Goal: Information Seeking & Learning: Learn about a topic

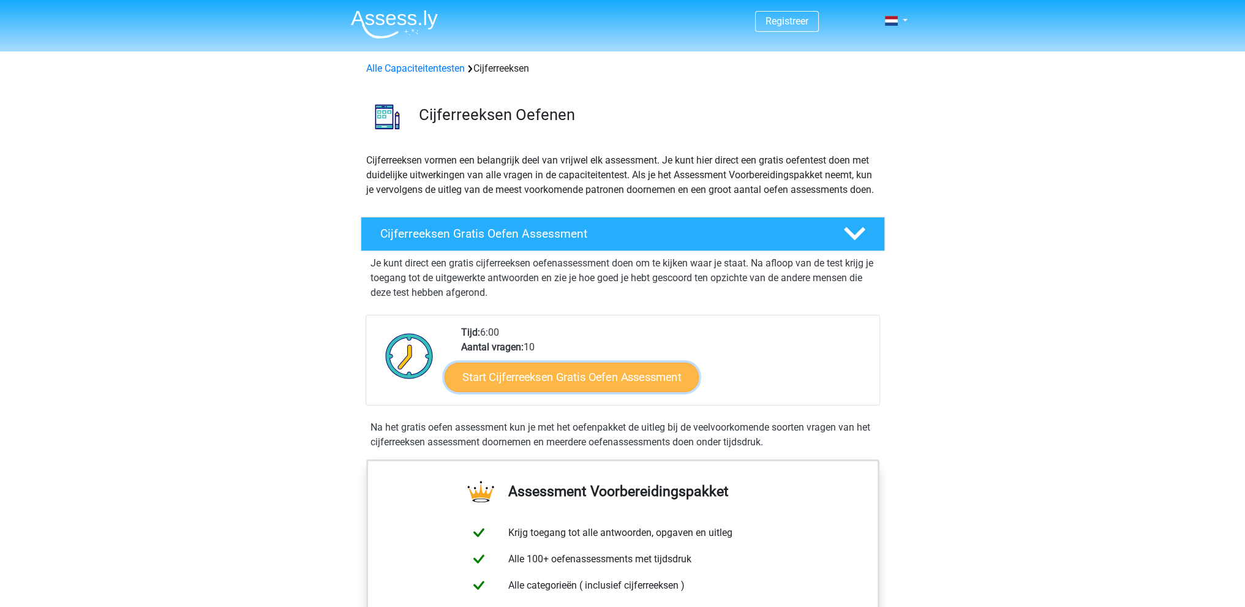
click at [647, 389] on link "Start Cijferreeksen Gratis Oefen Assessment" at bounding box center [572, 376] width 254 height 29
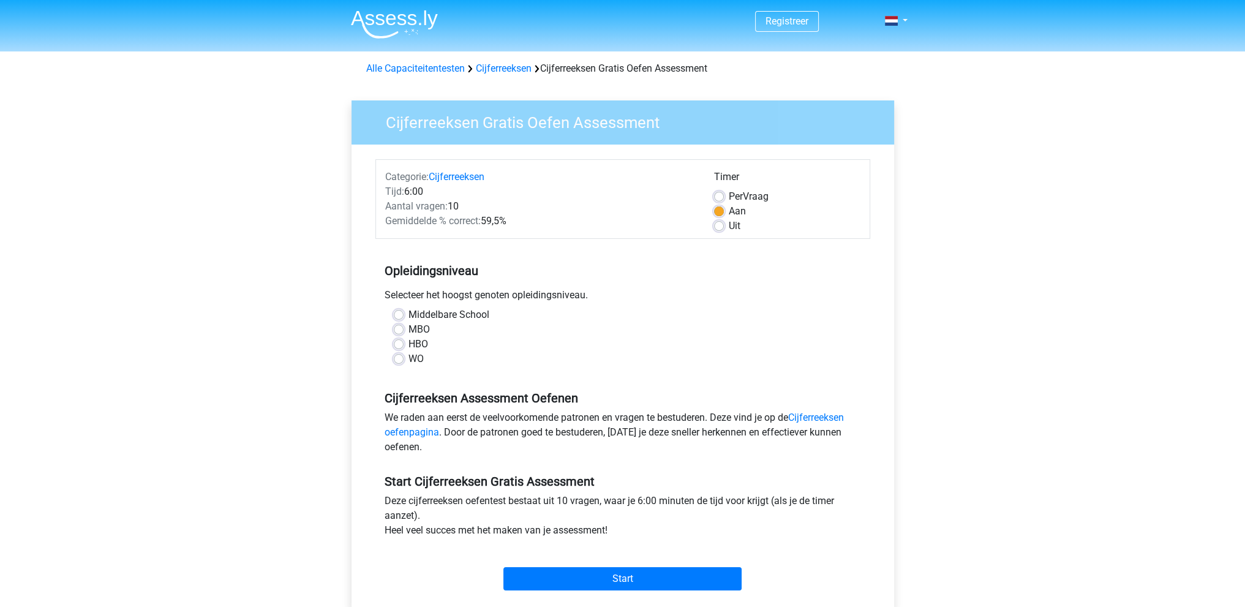
click at [416, 348] on label "HBO" at bounding box center [418, 344] width 20 height 15
click at [404, 348] on input "HBO" at bounding box center [399, 343] width 10 height 12
radio input "true"
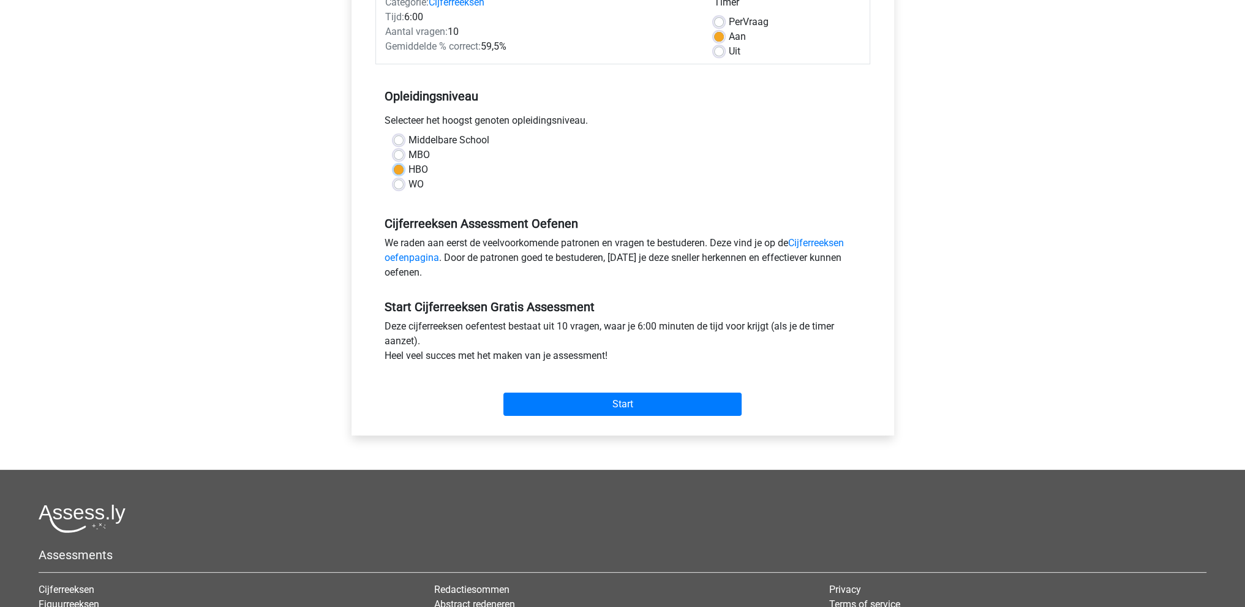
scroll to position [184, 0]
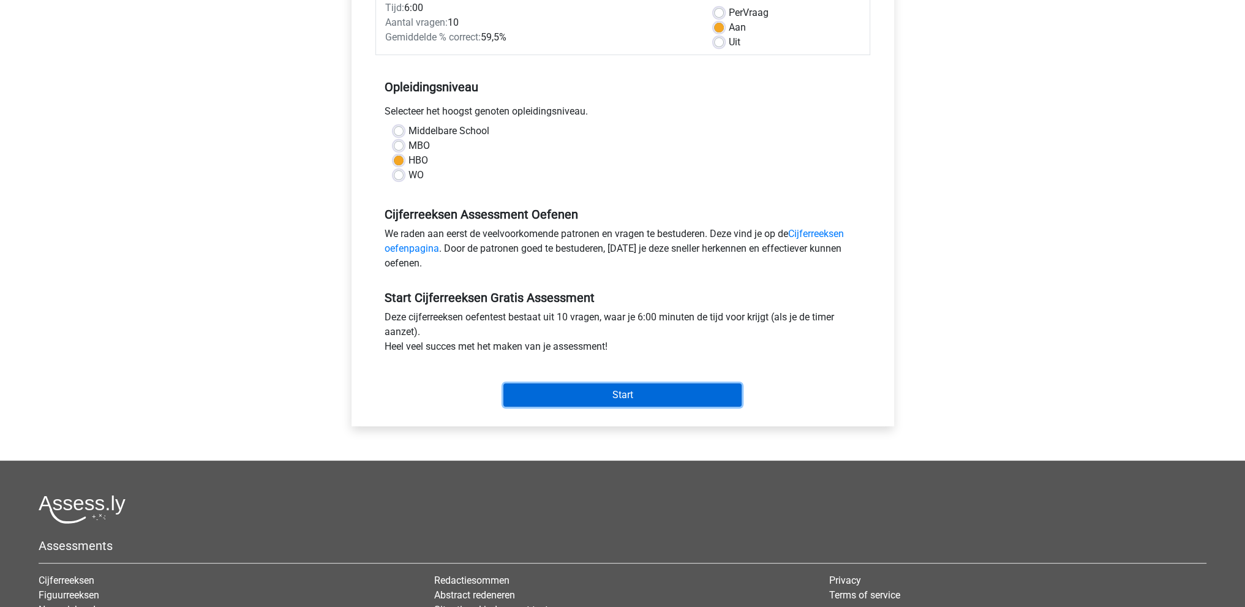
click at [678, 394] on input "Start" at bounding box center [622, 394] width 238 height 23
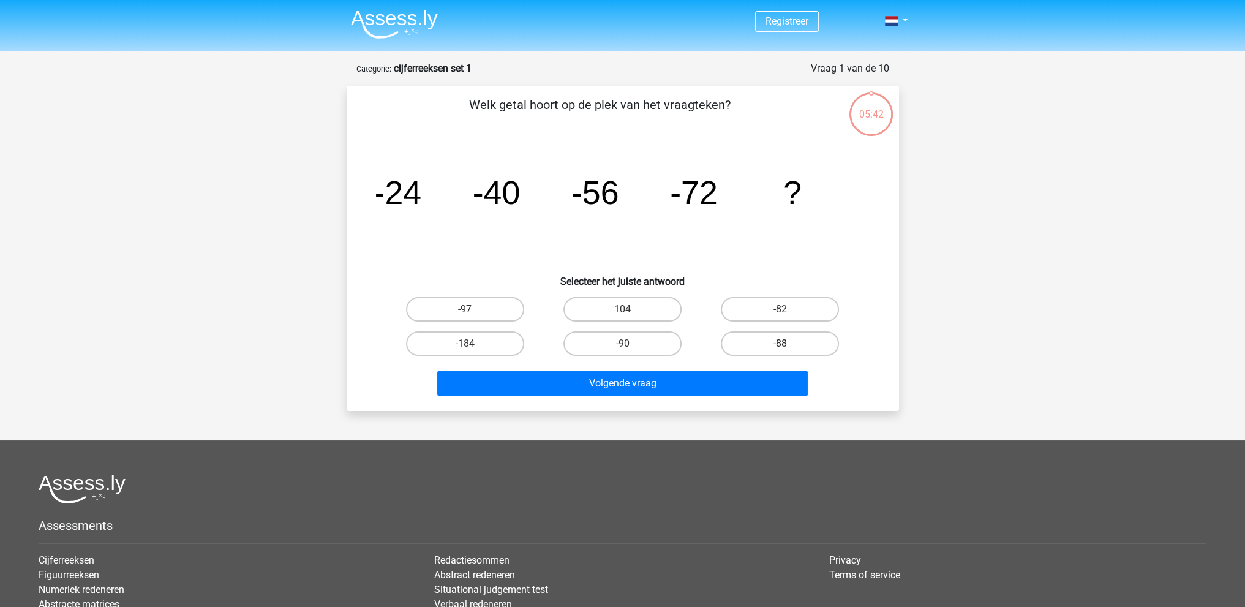
click at [762, 342] on label "-88" at bounding box center [780, 343] width 118 height 24
click at [780, 344] on input "-88" at bounding box center [784, 348] width 8 height 8
radio input "true"
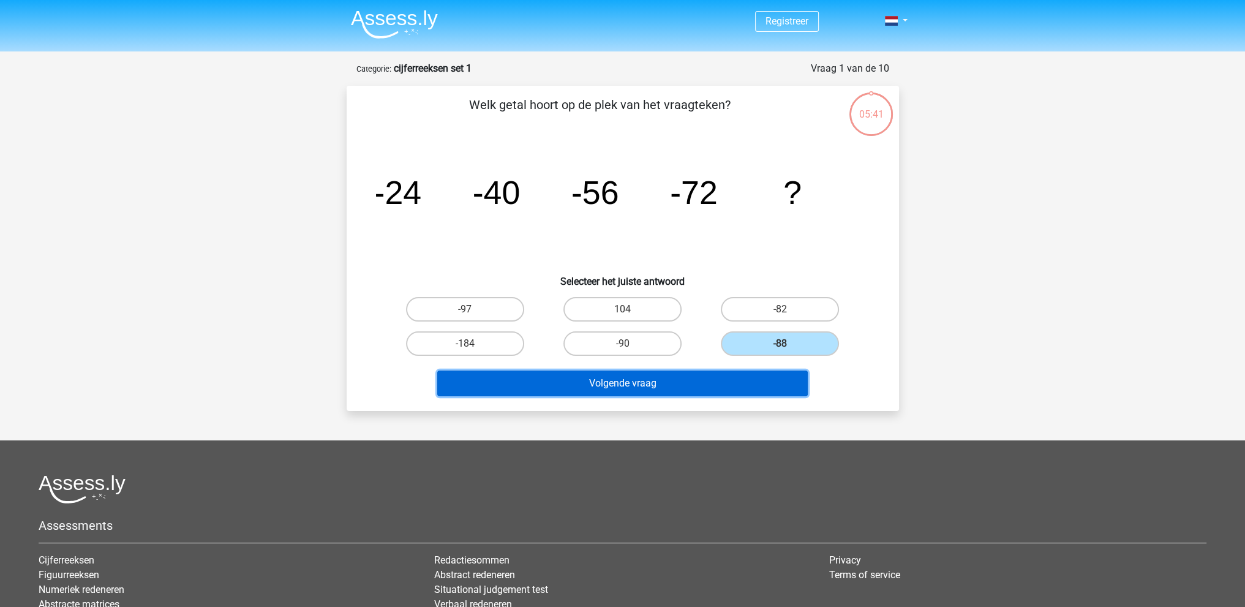
click at [740, 385] on button "Volgende vraag" at bounding box center [622, 383] width 370 height 26
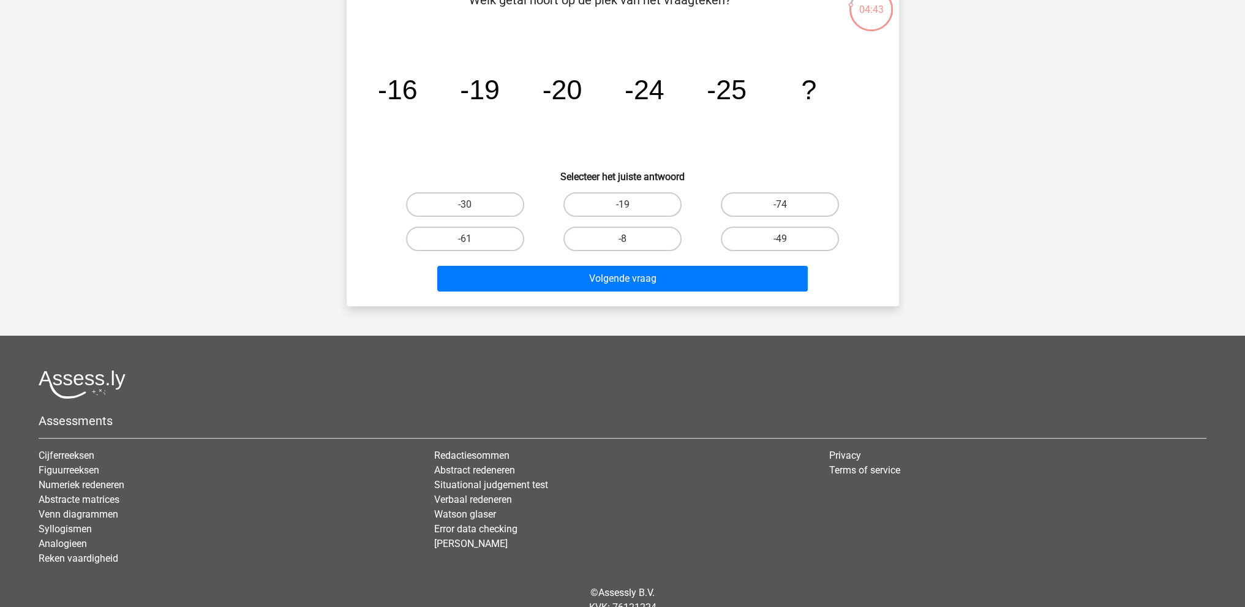
scroll to position [155, 0]
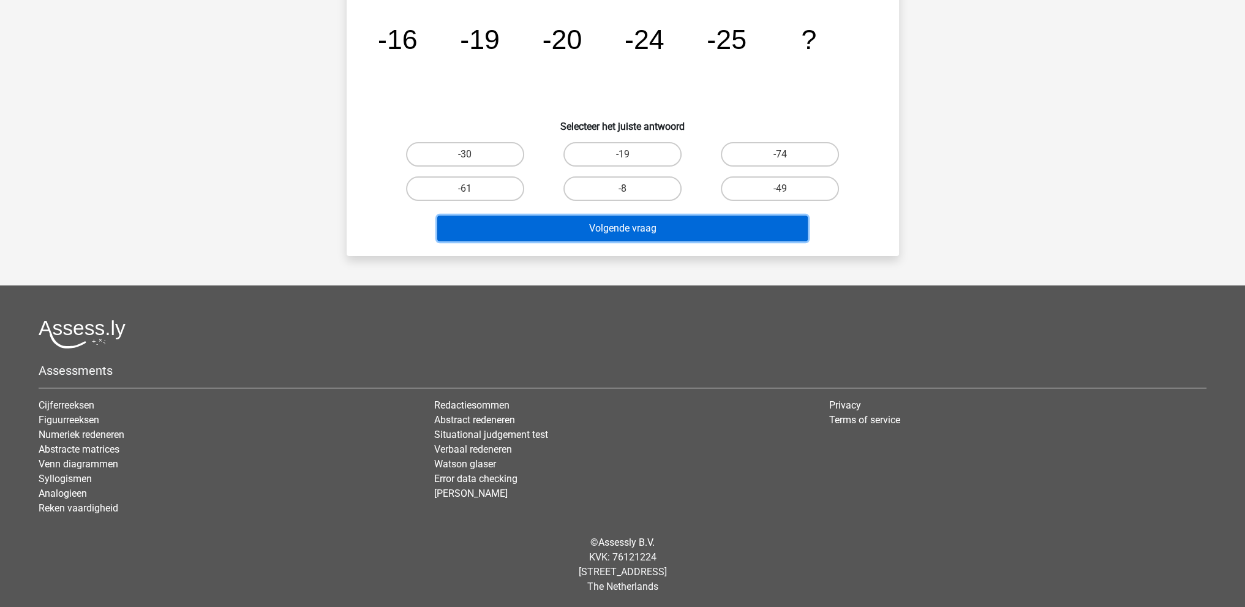
click at [698, 228] on button "Volgende vraag" at bounding box center [622, 229] width 370 height 26
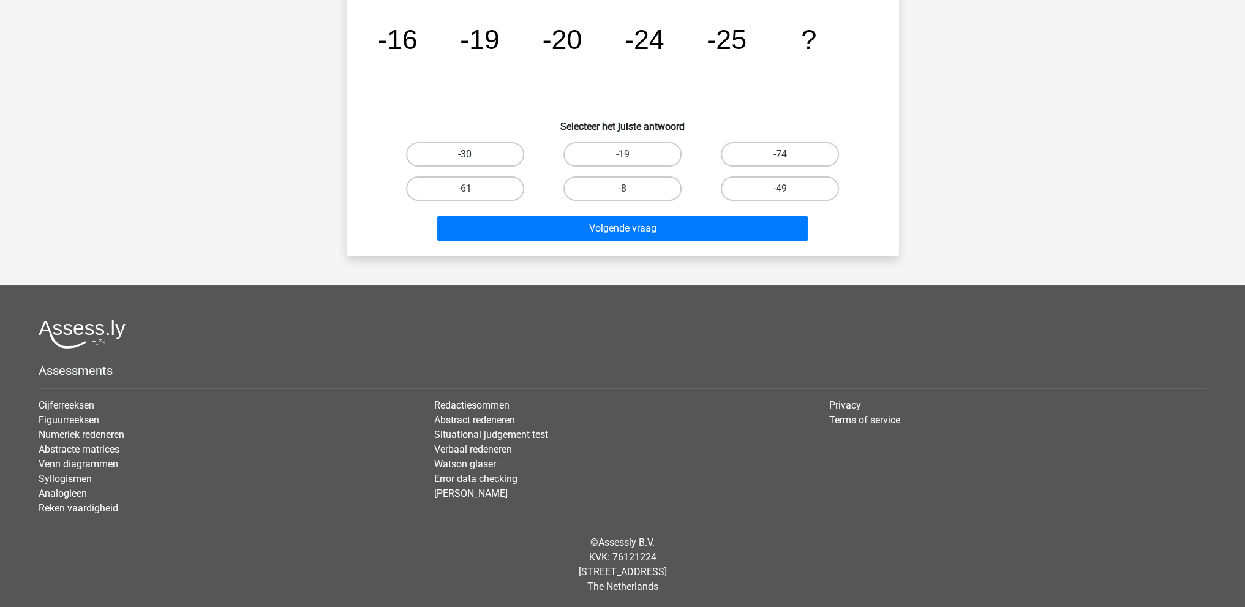
click at [461, 152] on label "-30" at bounding box center [465, 154] width 118 height 24
click at [465, 154] on input "-30" at bounding box center [469, 158] width 8 height 8
radio input "true"
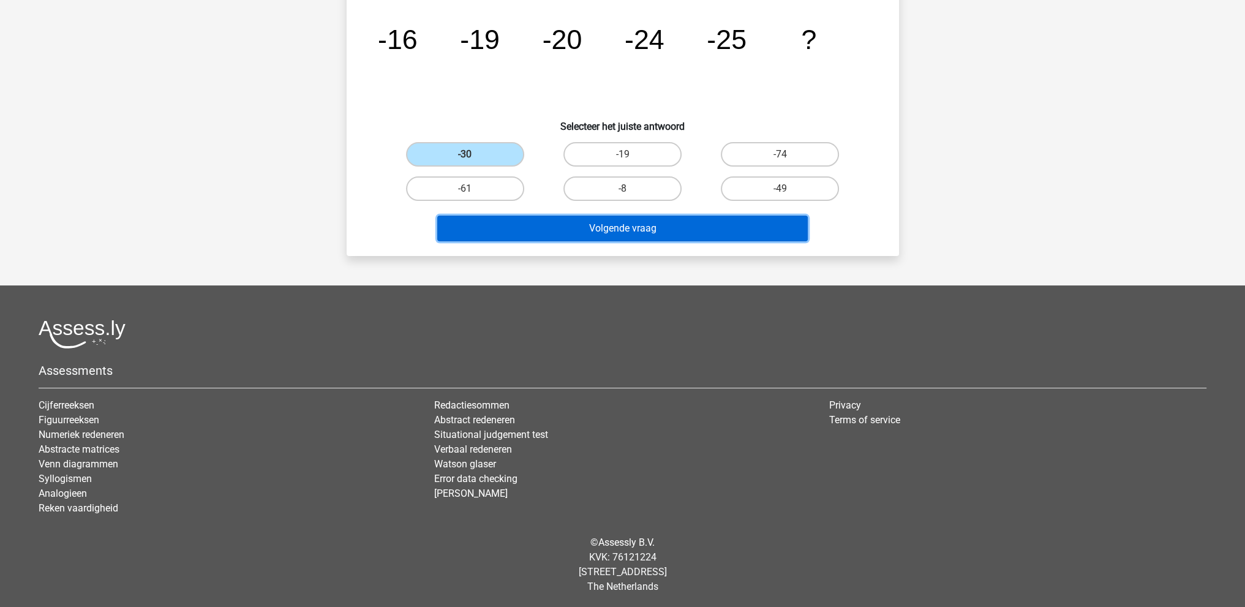
click at [598, 231] on button "Volgende vraag" at bounding box center [622, 229] width 370 height 26
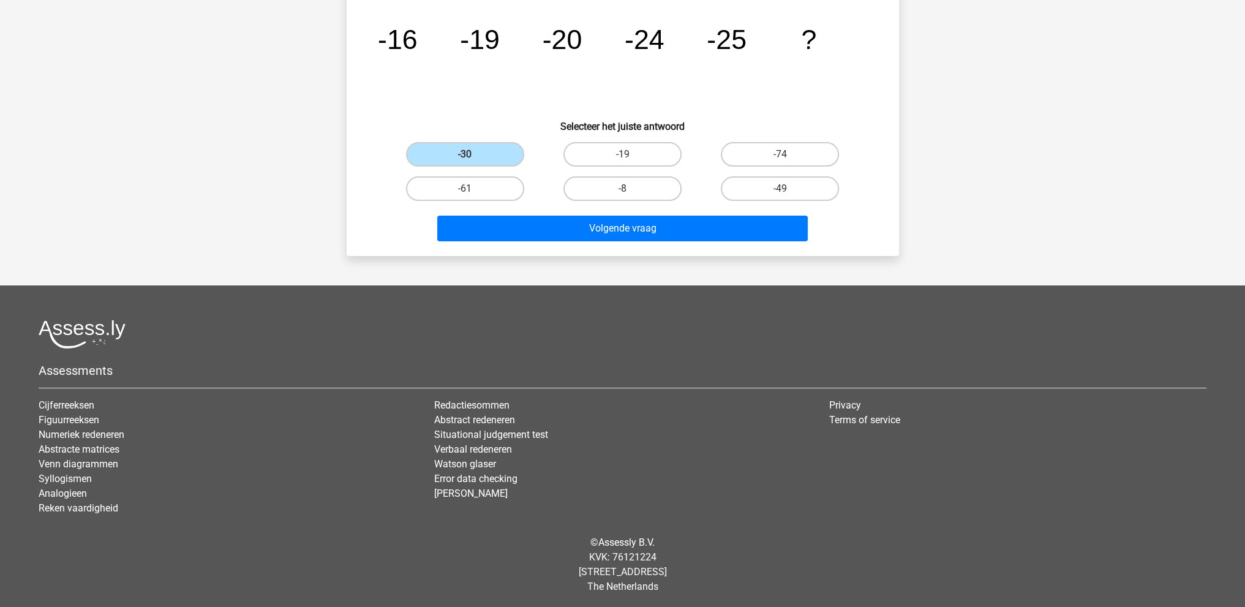
click at [527, 116] on h6 "Selecteer het juiste antwoord" at bounding box center [622, 121] width 513 height 21
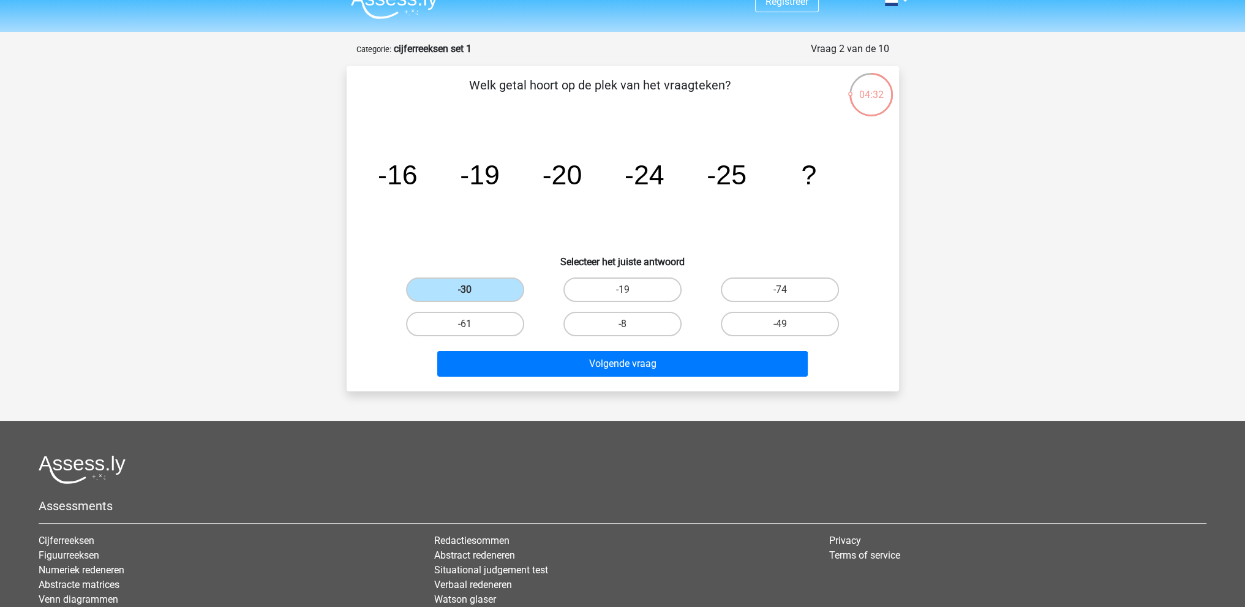
scroll to position [0, 0]
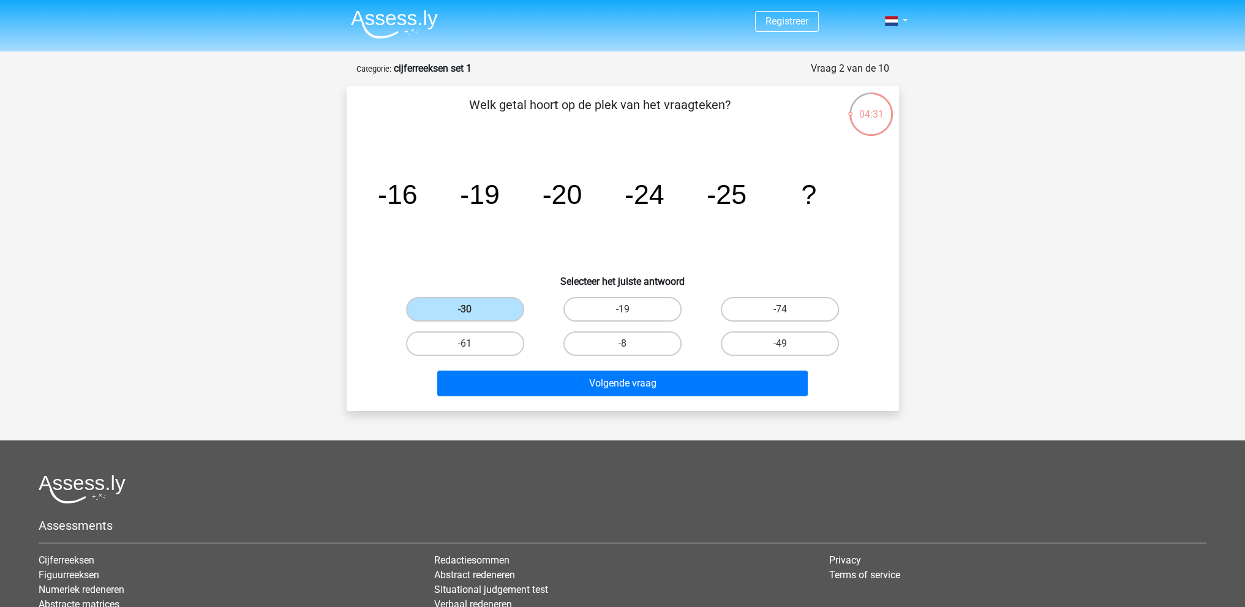
drag, startPoint x: 605, startPoint y: 290, endPoint x: 601, endPoint y: 317, distance: 26.7
click at [605, 291] on div "Welk getal hoort op de plek van het vraagteken? image/svg+xml -16 -19 -20 -24 -…" at bounding box center [622, 249] width 543 height 306
click at [601, 317] on label "-19" at bounding box center [622, 309] width 118 height 24
click at [622, 317] on input "-19" at bounding box center [626, 313] width 8 height 8
radio input "true"
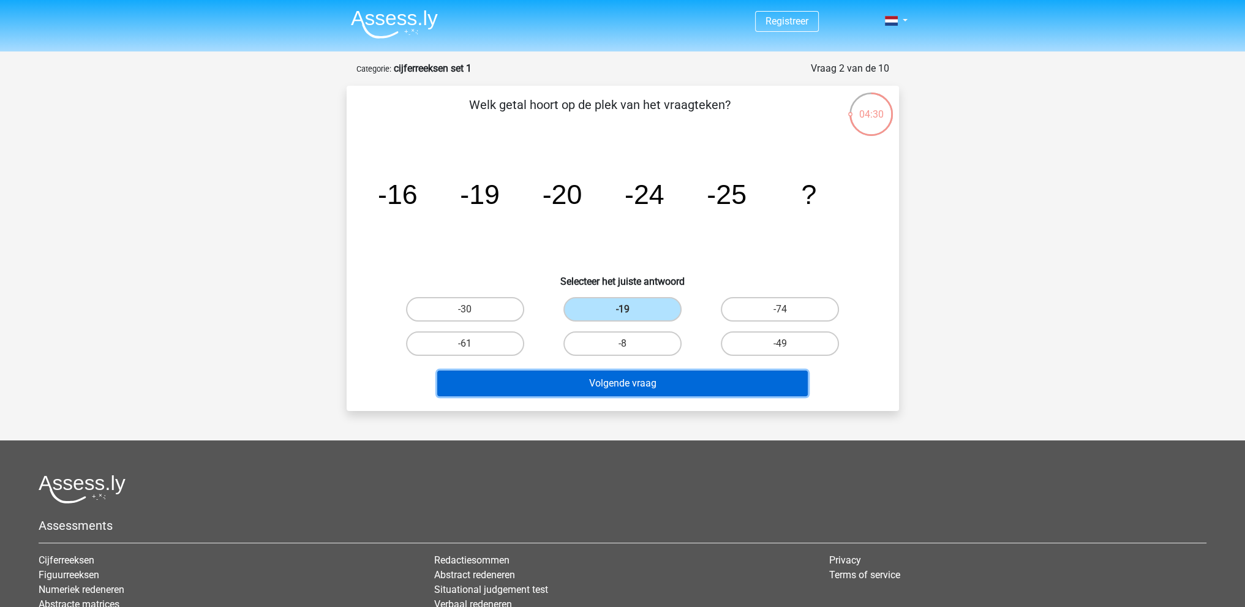
click at [663, 375] on button "Volgende vraag" at bounding box center [622, 383] width 370 height 26
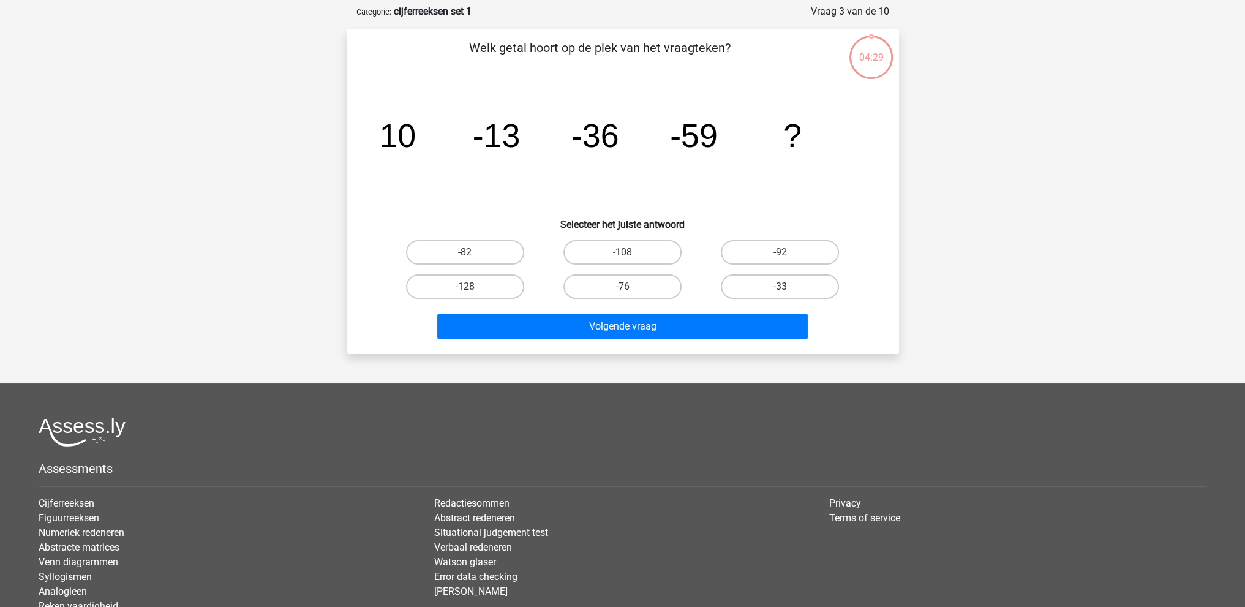
scroll to position [61, 0]
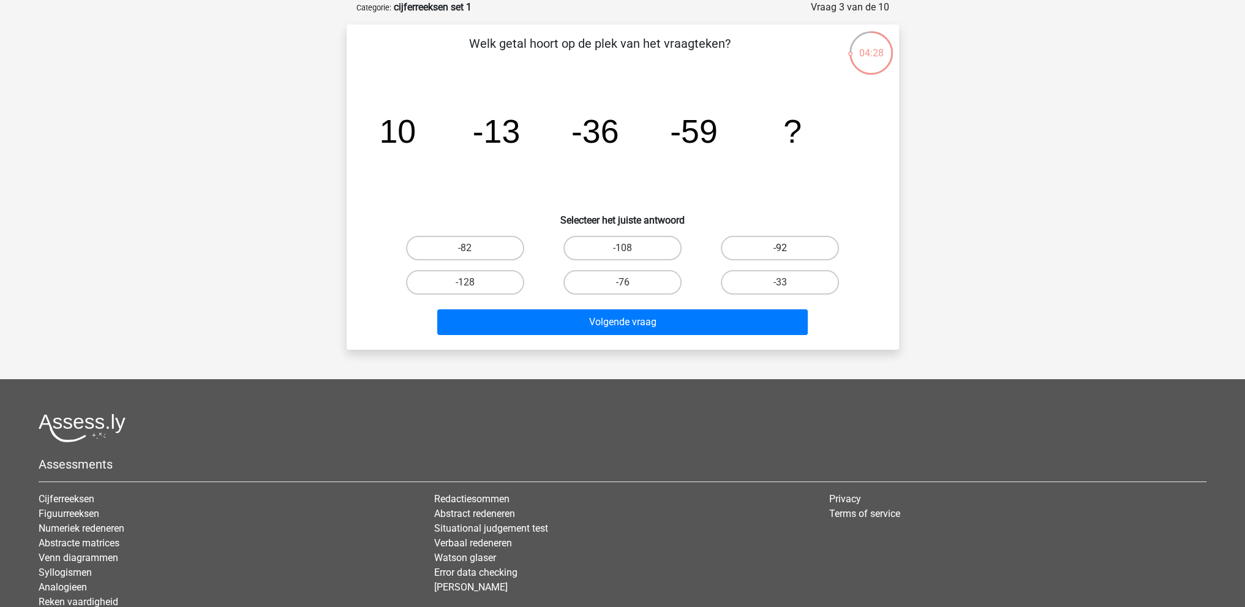
click at [774, 254] on label "-92" at bounding box center [780, 248] width 118 height 24
click at [780, 254] on input "-92" at bounding box center [784, 252] width 8 height 8
radio input "true"
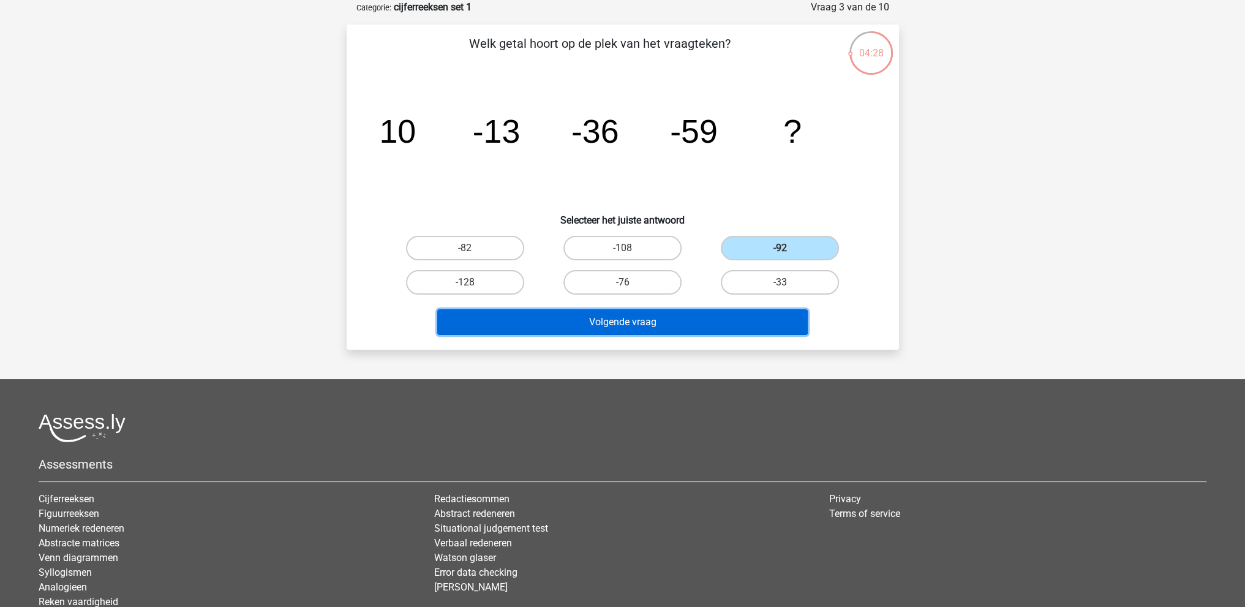
click at [732, 317] on button "Volgende vraag" at bounding box center [622, 322] width 370 height 26
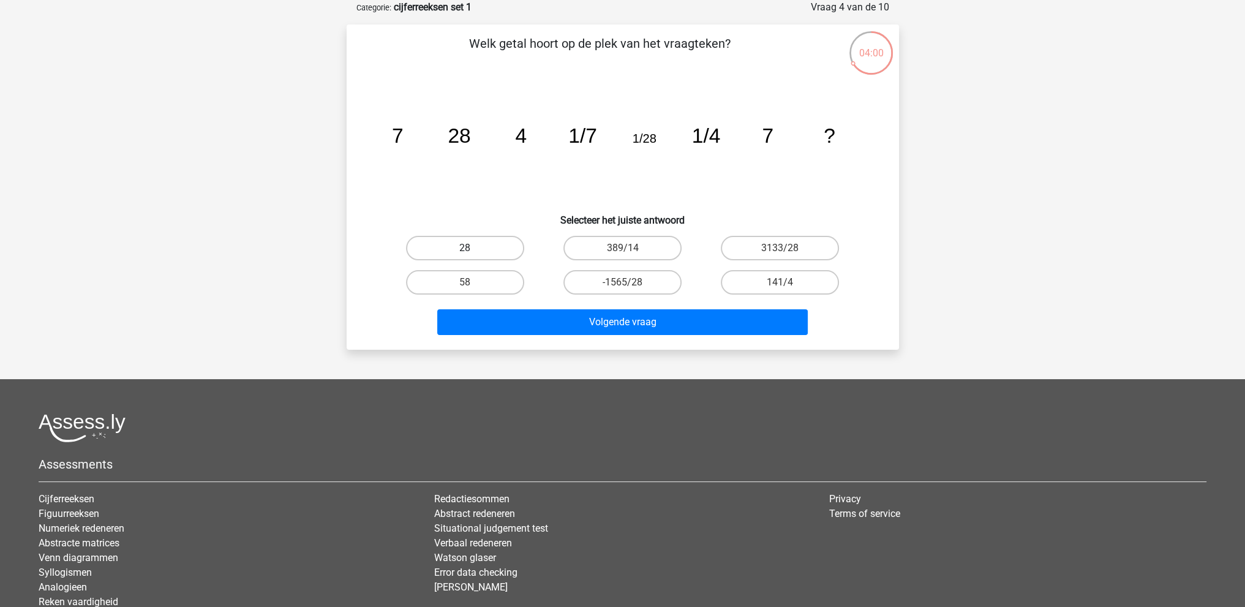
click at [495, 239] on label "28" at bounding box center [465, 248] width 118 height 24
click at [473, 248] on input "28" at bounding box center [469, 252] width 8 height 8
radio input "true"
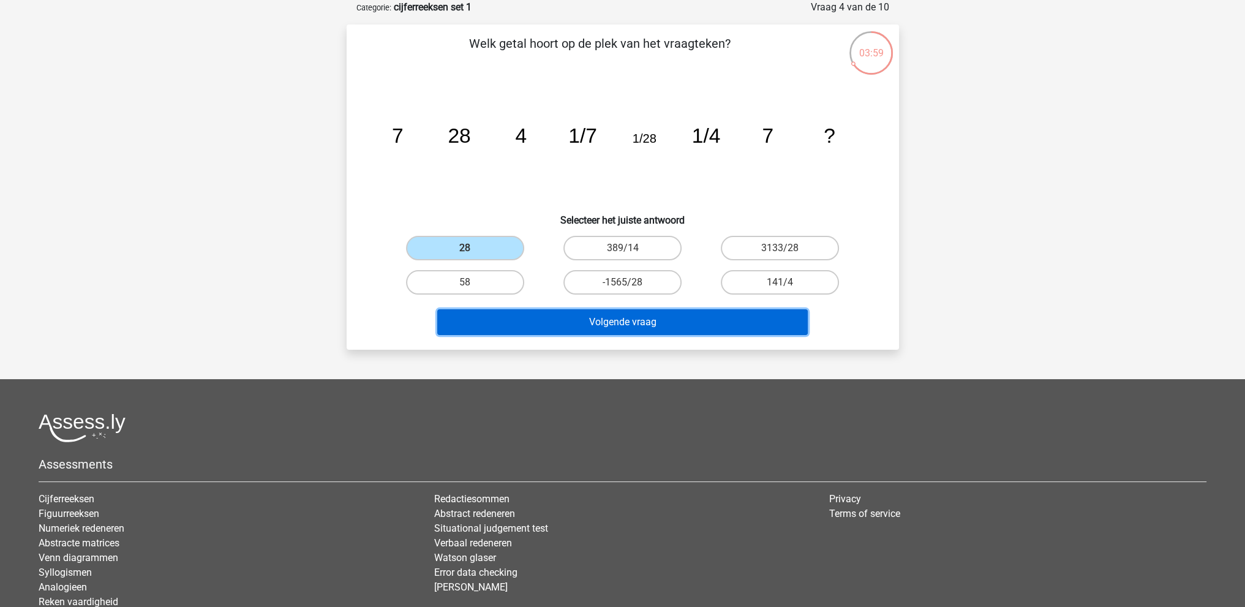
click at [737, 325] on button "Volgende vraag" at bounding box center [622, 322] width 370 height 26
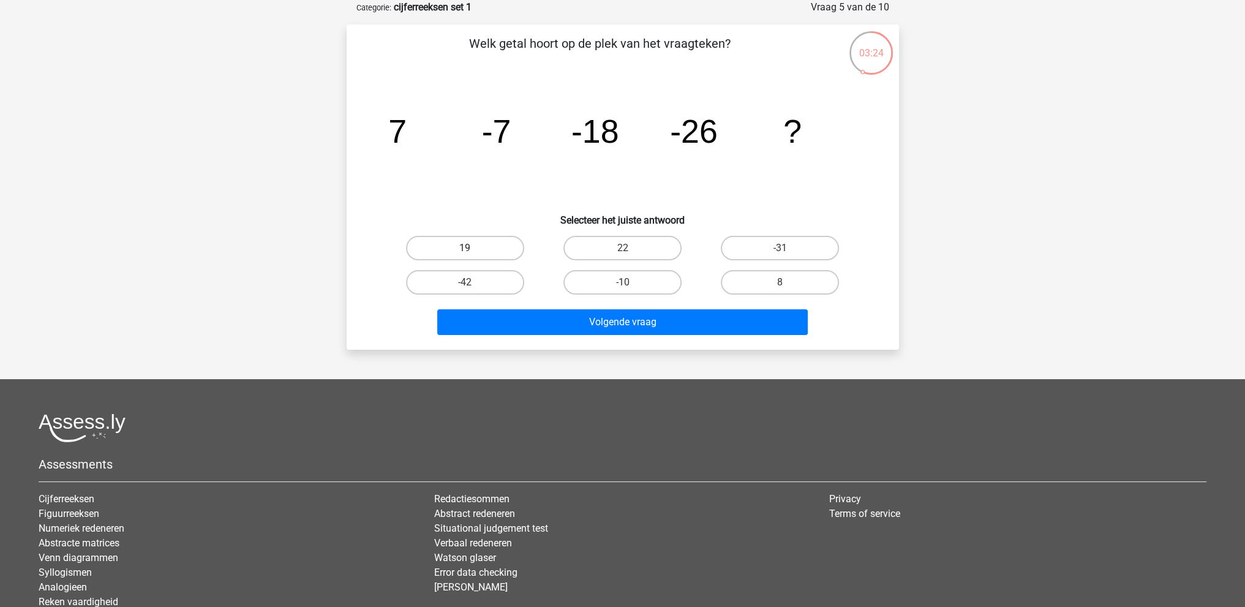
click at [523, 247] on label "19" at bounding box center [465, 248] width 118 height 24
click at [473, 248] on input "19" at bounding box center [469, 252] width 8 height 8
radio input "true"
click at [547, 307] on div "Volgende vraag" at bounding box center [622, 319] width 513 height 40
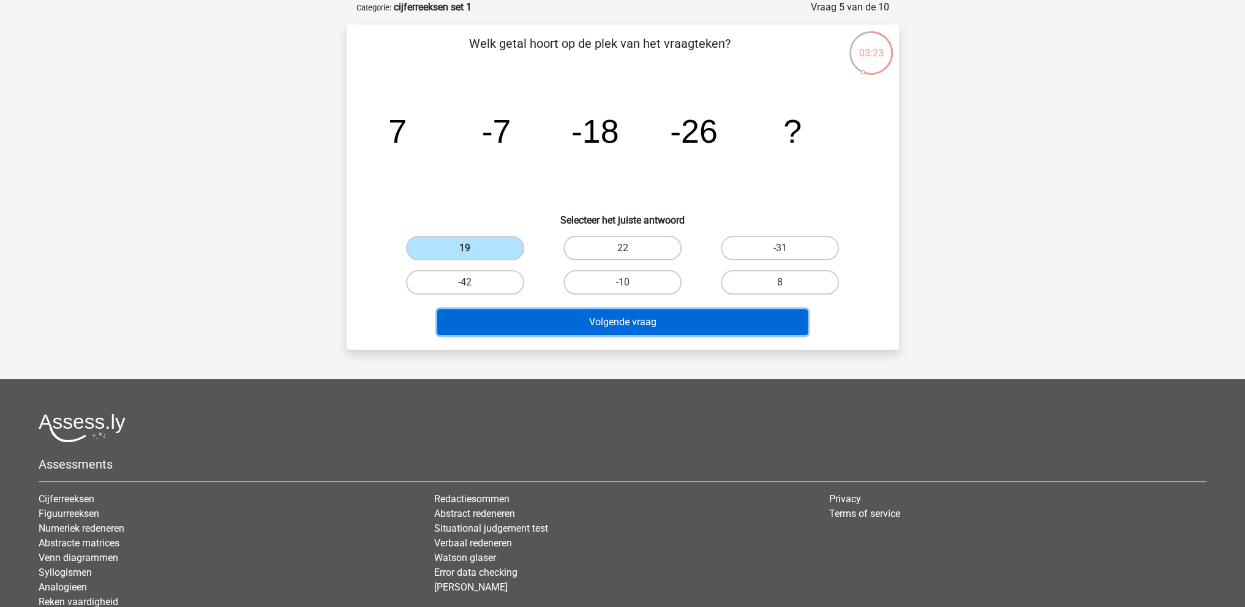
click at [548, 320] on button "Volgende vraag" at bounding box center [622, 322] width 370 height 26
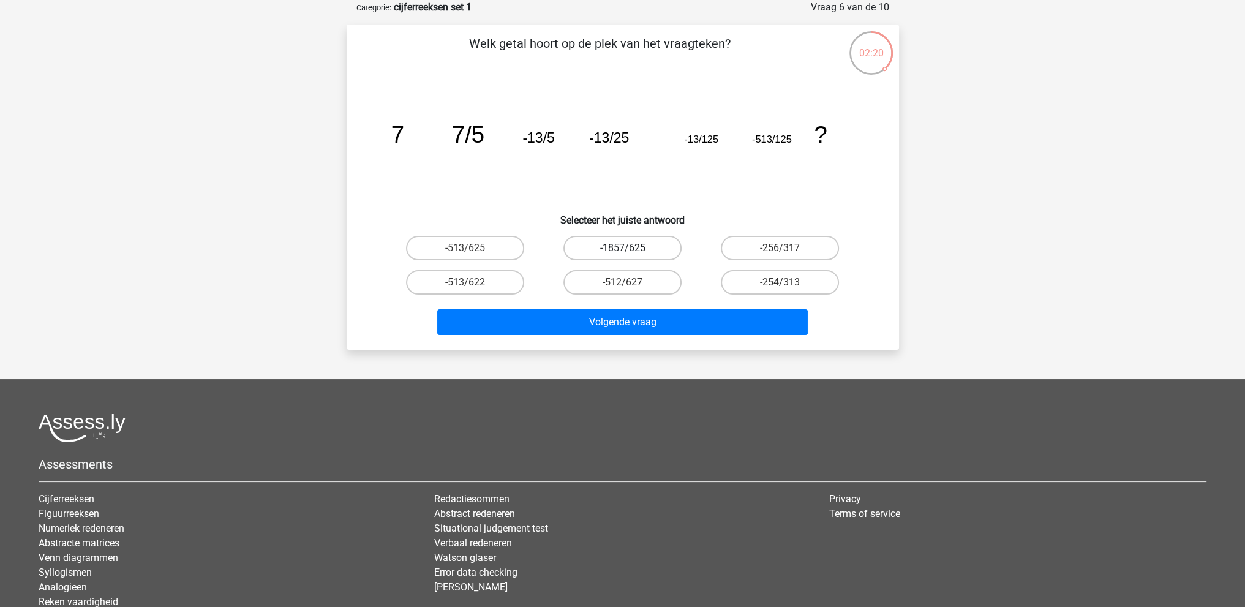
click at [631, 240] on label "-1857/625" at bounding box center [622, 248] width 118 height 24
click at [630, 248] on input "-1857/625" at bounding box center [626, 252] width 8 height 8
radio input "true"
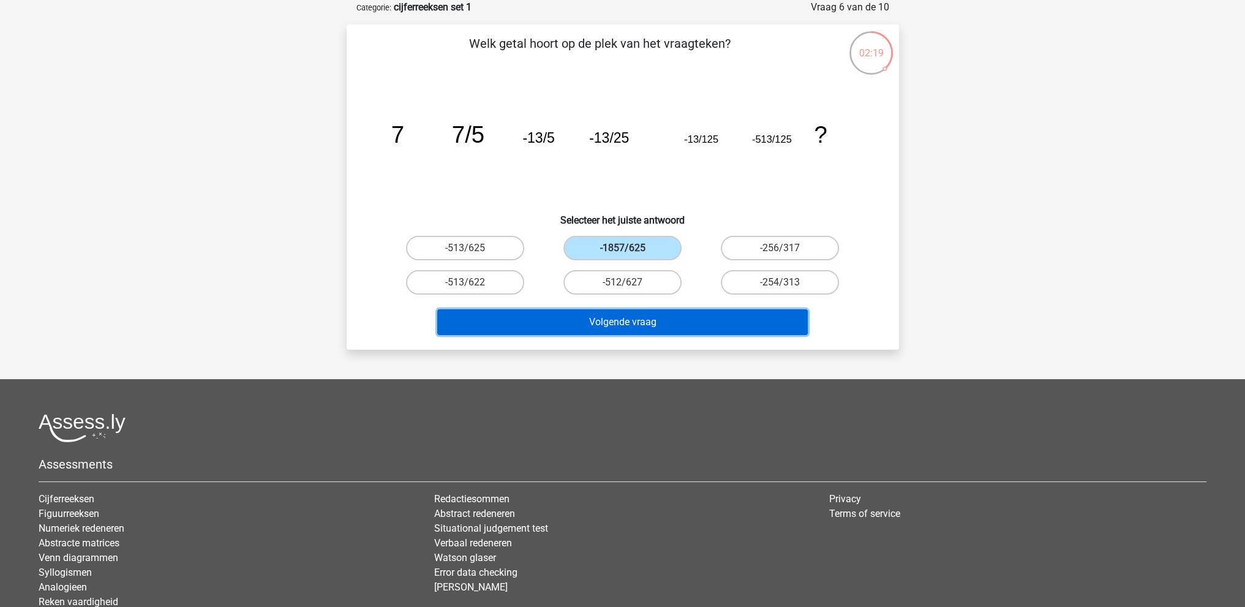
click at [709, 328] on button "Volgende vraag" at bounding box center [622, 322] width 370 height 26
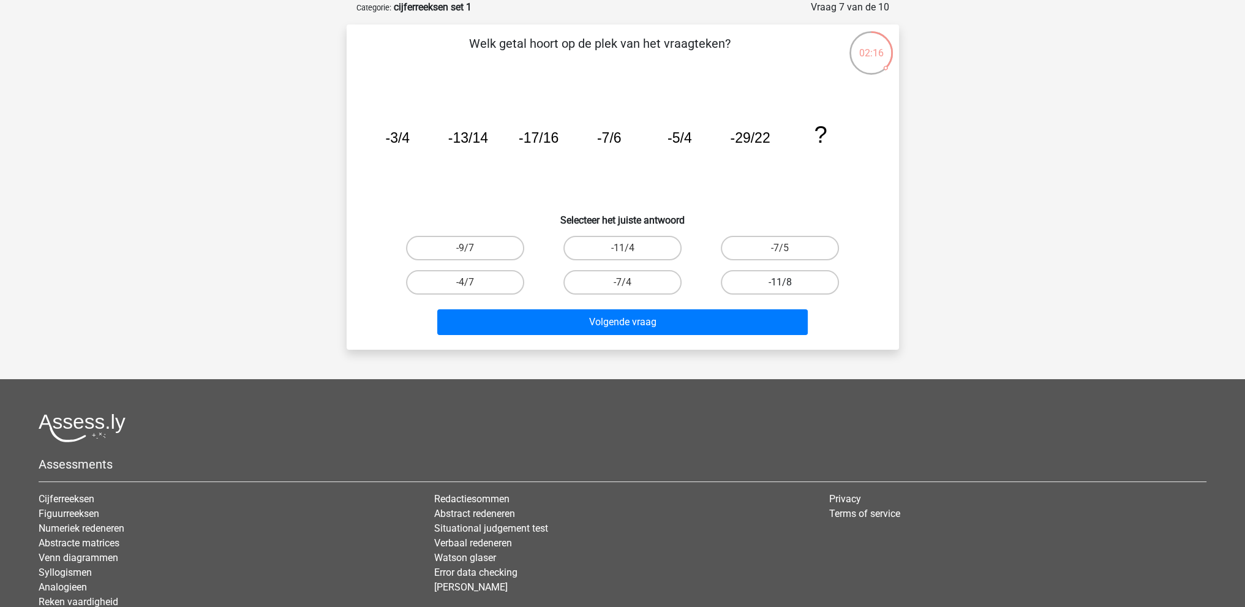
click at [789, 288] on label "-11/8" at bounding box center [780, 282] width 118 height 24
click at [788, 288] on input "-11/8" at bounding box center [784, 286] width 8 height 8
radio input "true"
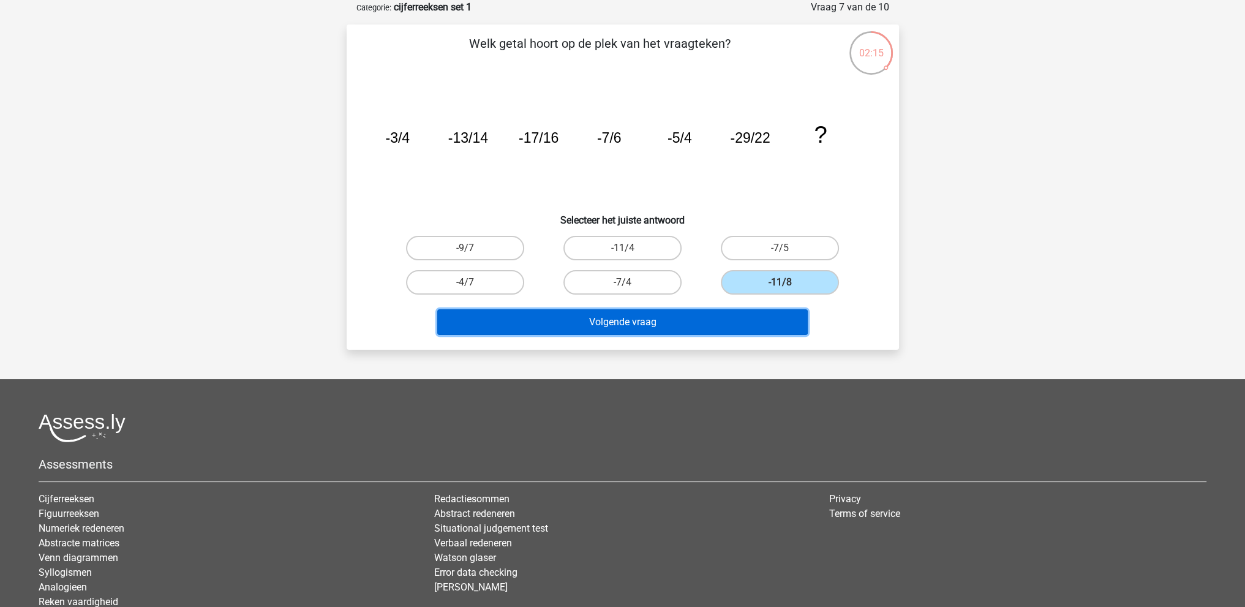
click at [764, 331] on button "Volgende vraag" at bounding box center [622, 322] width 370 height 26
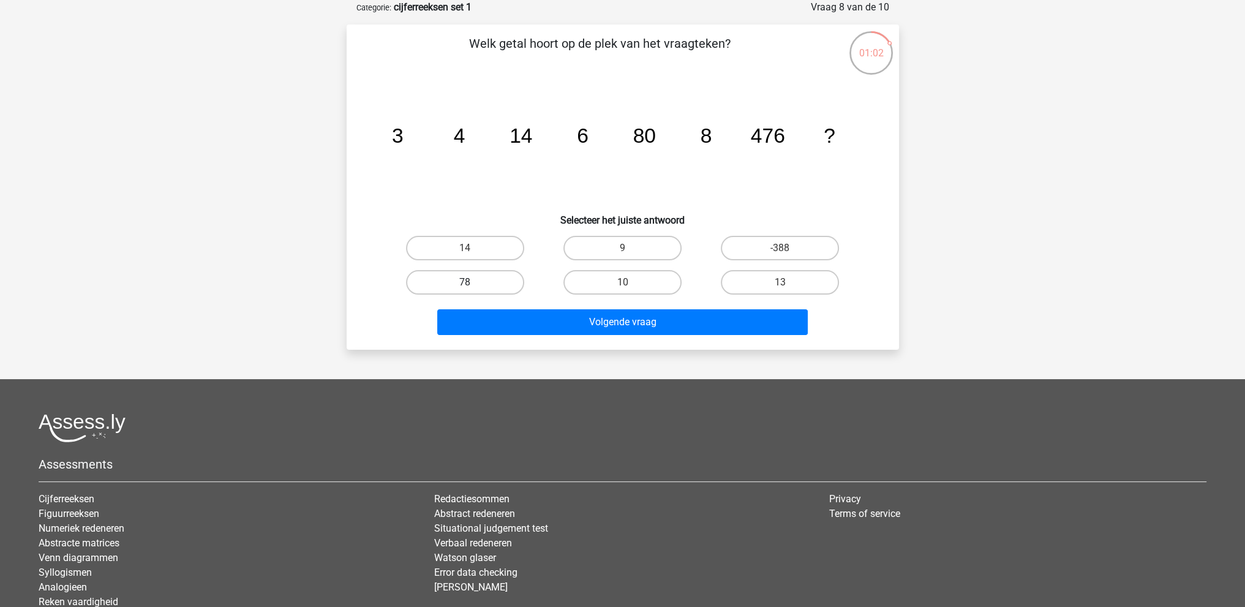
click at [494, 279] on label "78" at bounding box center [465, 282] width 118 height 24
click at [473, 282] on input "78" at bounding box center [469, 286] width 8 height 8
radio input "true"
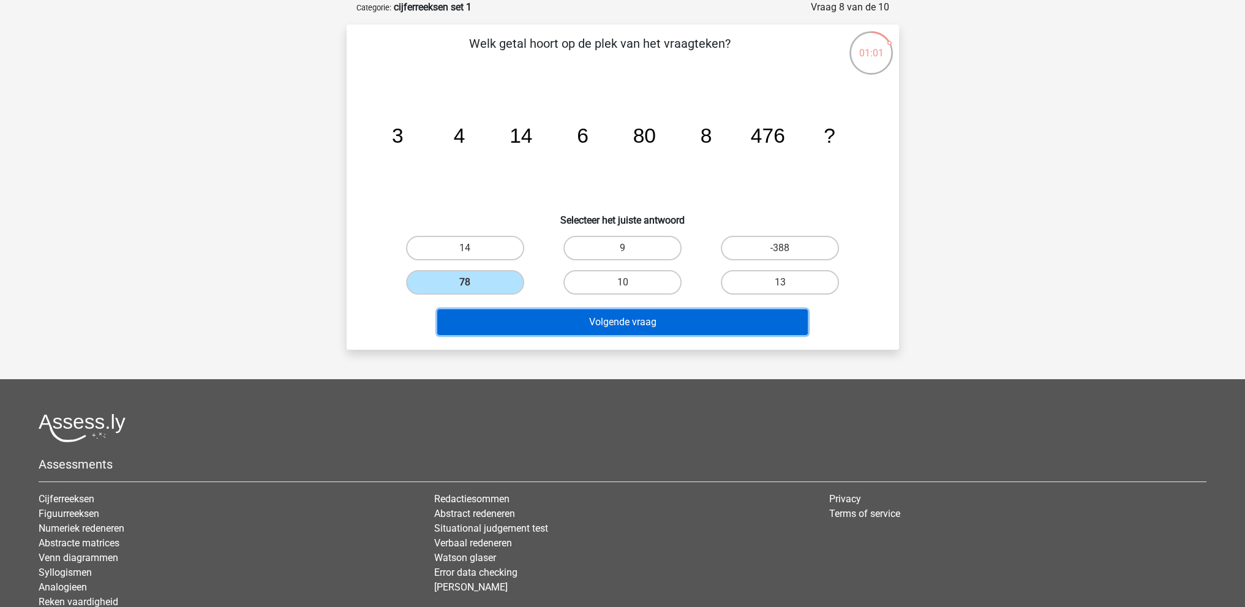
click at [676, 320] on button "Volgende vraag" at bounding box center [622, 322] width 370 height 26
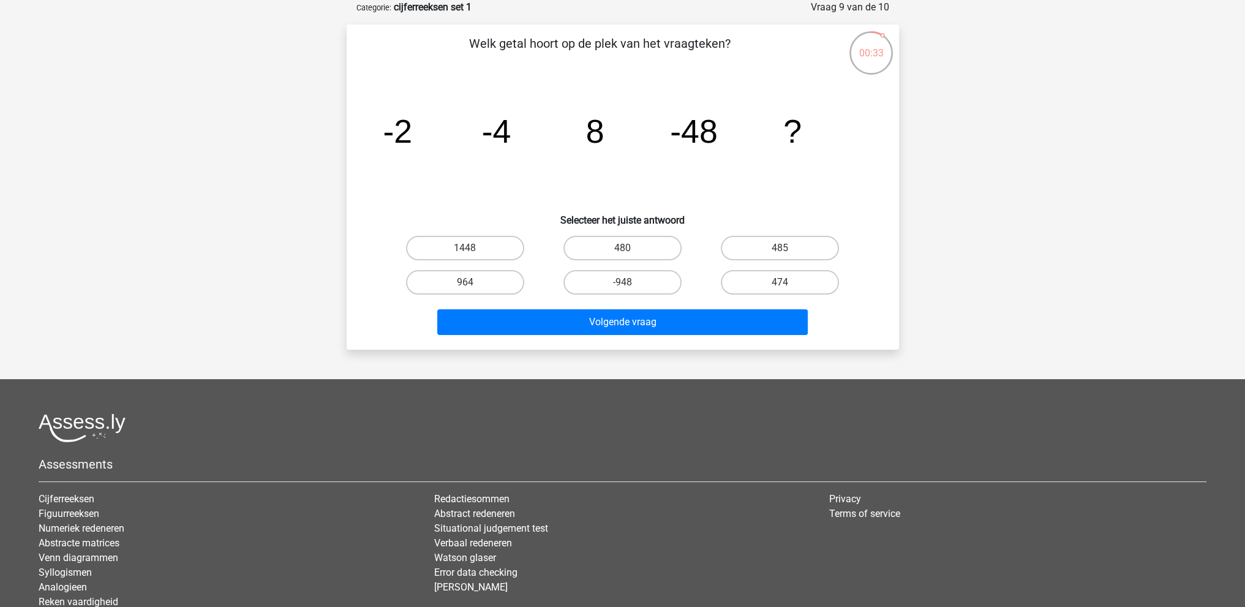
drag, startPoint x: 467, startPoint y: 282, endPoint x: 514, endPoint y: 290, distance: 48.3
click at [467, 284] on input "964" at bounding box center [469, 286] width 8 height 8
radio input "true"
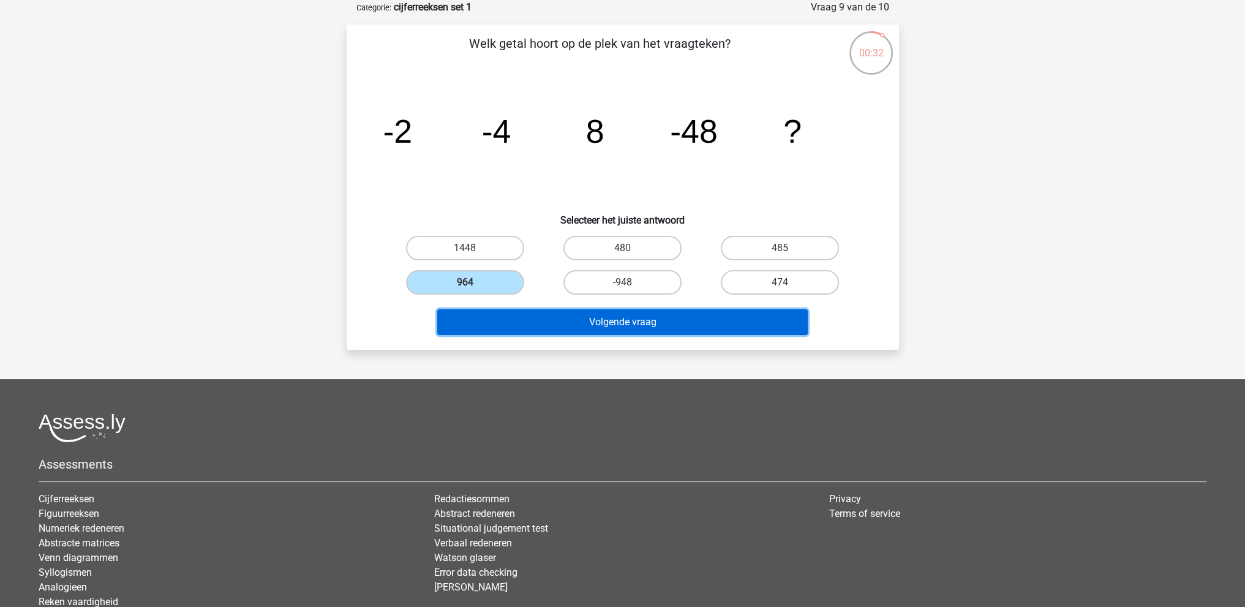
click at [573, 325] on button "Volgende vraag" at bounding box center [622, 322] width 370 height 26
click at [573, 325] on button "Resultaten" at bounding box center [622, 322] width 370 height 26
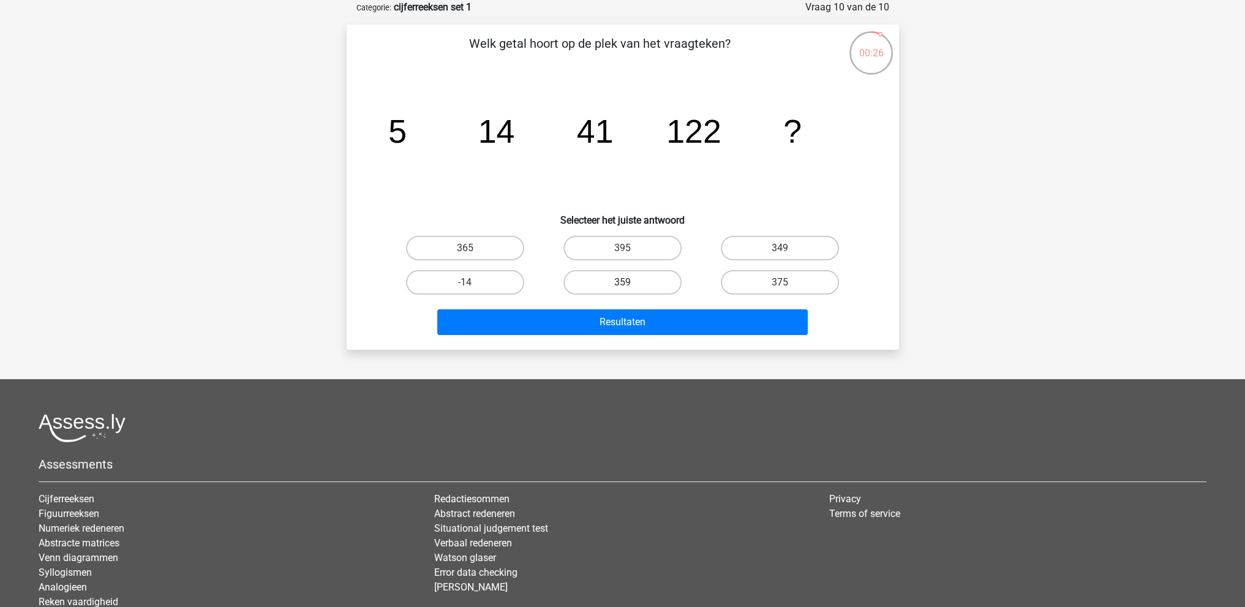
click at [601, 279] on label "359" at bounding box center [622, 282] width 118 height 24
click at [622, 282] on input "359" at bounding box center [626, 286] width 8 height 8
radio input "true"
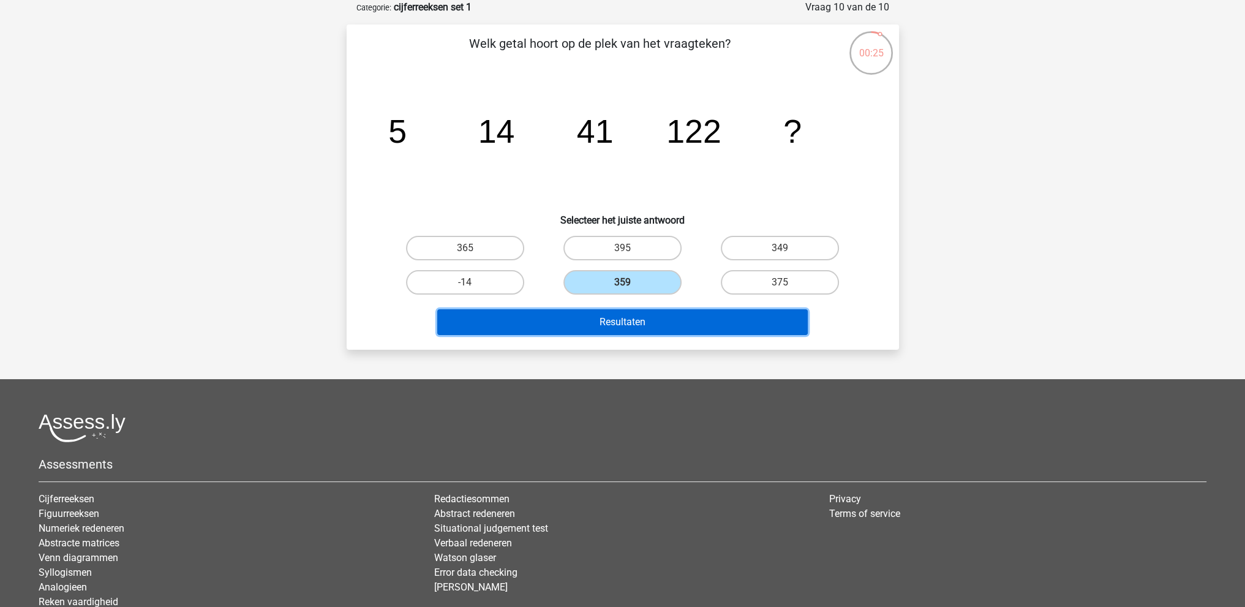
click at [660, 309] on button "Resultaten" at bounding box center [622, 322] width 370 height 26
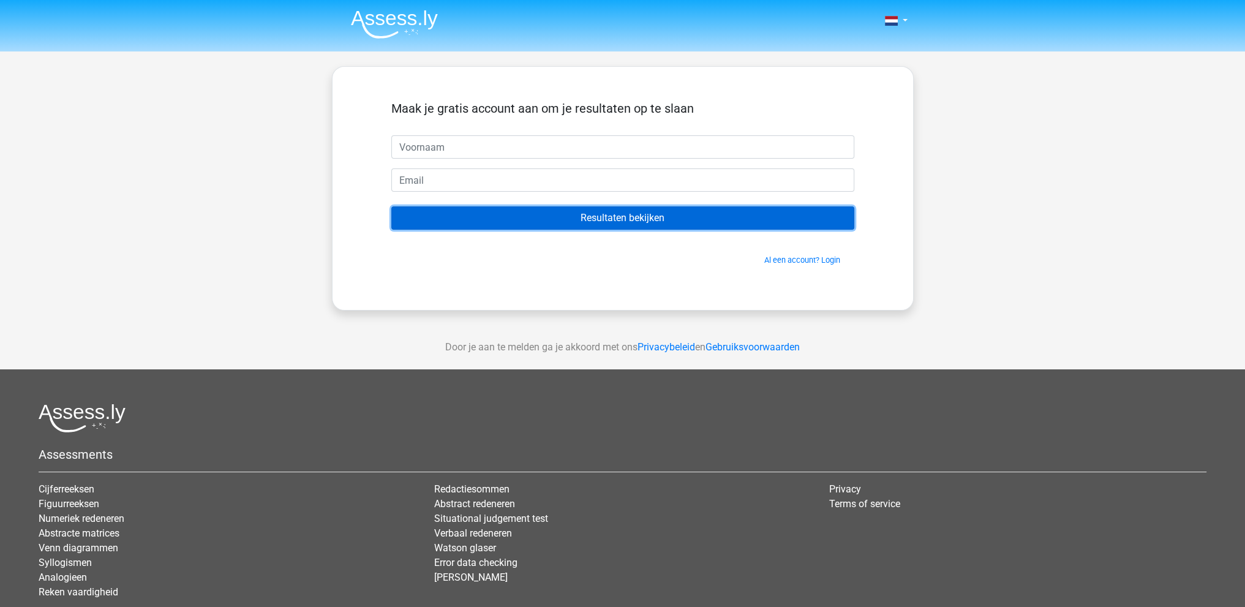
click at [632, 223] on input "Resultaten bekijken" at bounding box center [622, 217] width 463 height 23
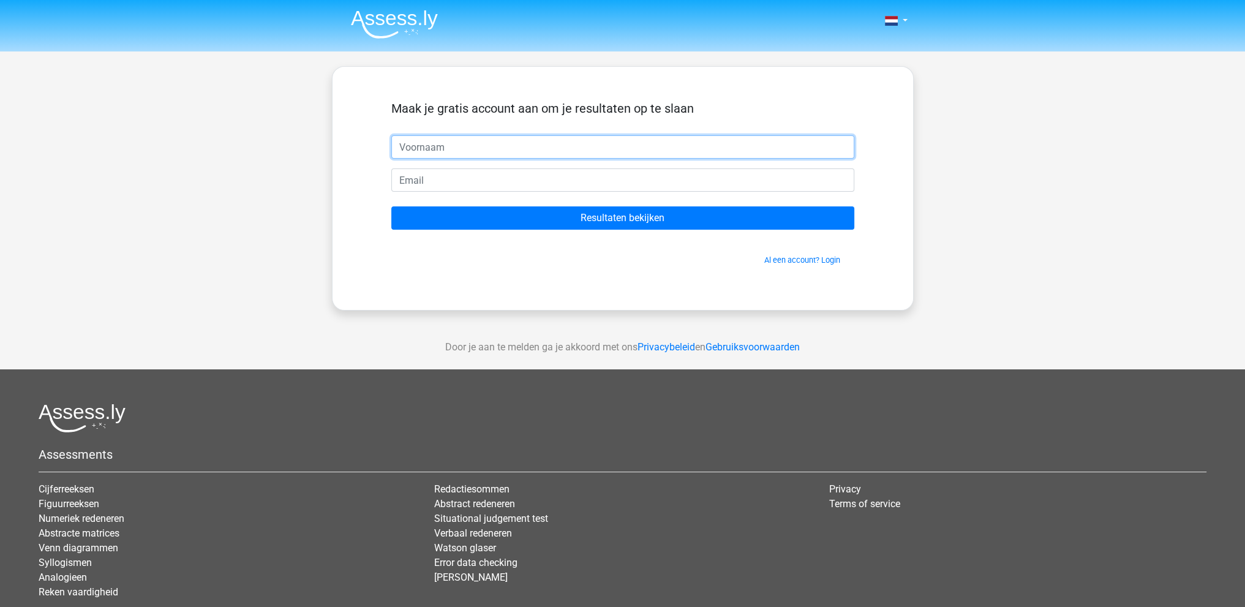
click at [525, 144] on input "text" at bounding box center [622, 146] width 463 height 23
type input "Menno"
click at [492, 178] on input "email" at bounding box center [622, 179] width 463 height 23
type input "m.j.everaarts@uu.nl"
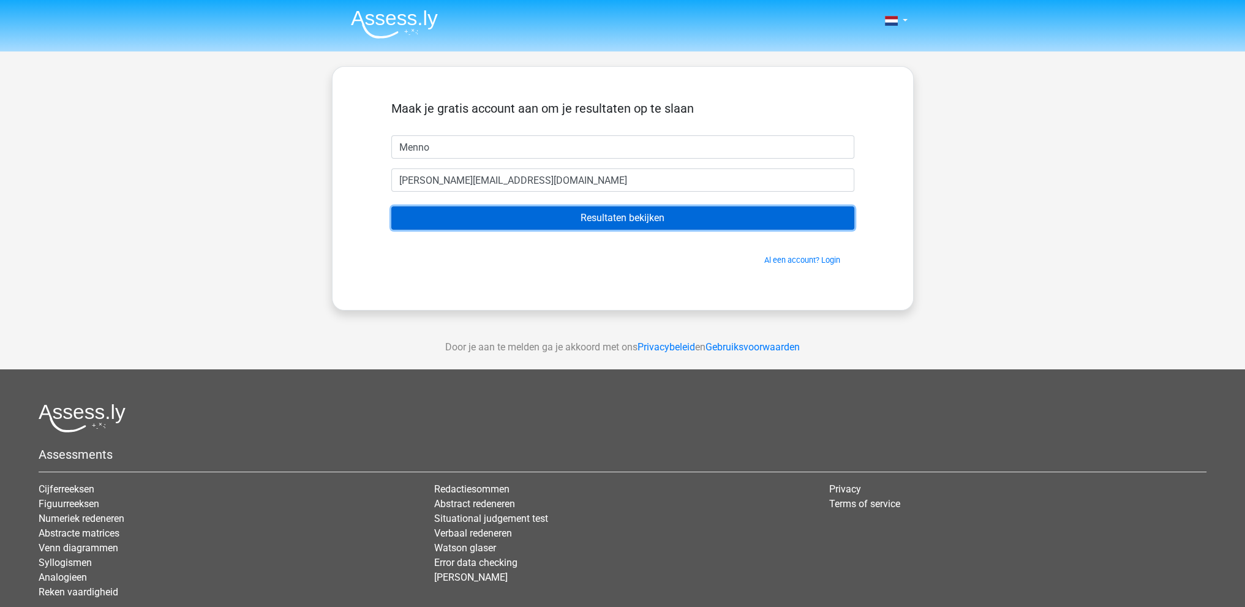
click at [657, 212] on input "Resultaten bekijken" at bounding box center [622, 217] width 463 height 23
